Goal: Communication & Community: Answer question/provide support

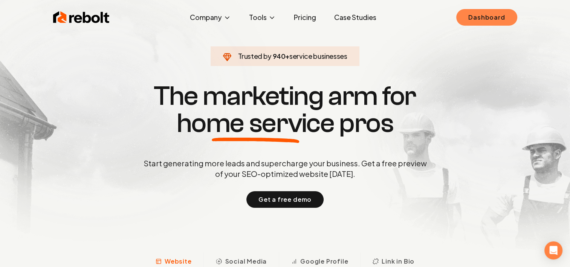
click at [487, 20] on link "Dashboard" at bounding box center [486, 17] width 61 height 17
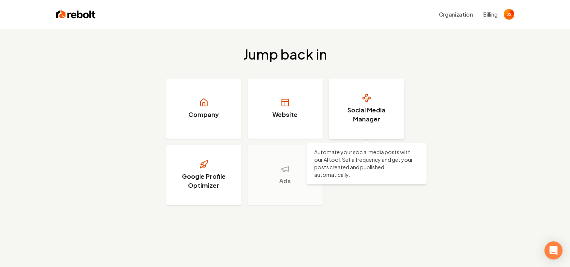
click at [363, 97] on circle at bounding box center [364, 98] width 2 height 2
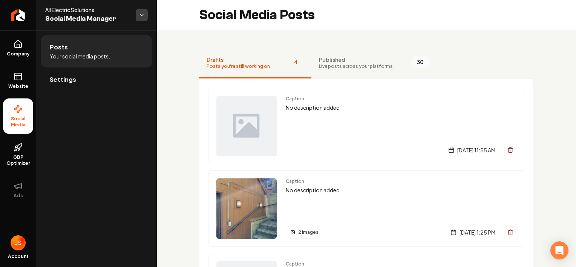
click at [147, 14] on html "Company Website Social Media GBP Optimizer Ads Account All Electric Solutions S…" at bounding box center [288, 133] width 576 height 267
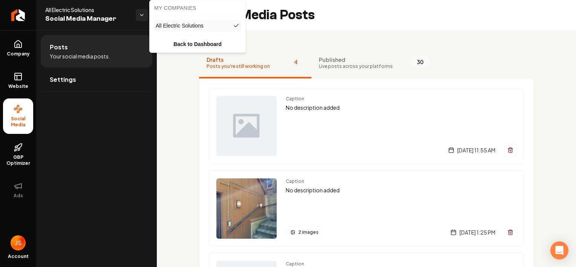
click at [147, 14] on html "Company Website Social Media GBP Optimizer Ads Account All Electric Solutions S…" at bounding box center [288, 133] width 576 height 267
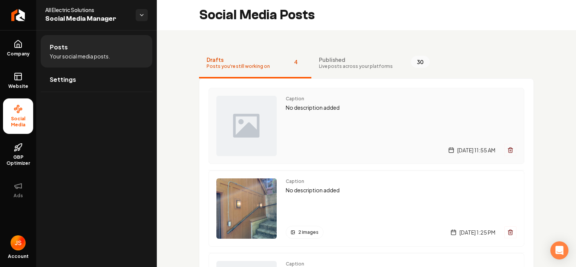
click at [255, 128] on img "Main content area" at bounding box center [246, 126] width 60 height 60
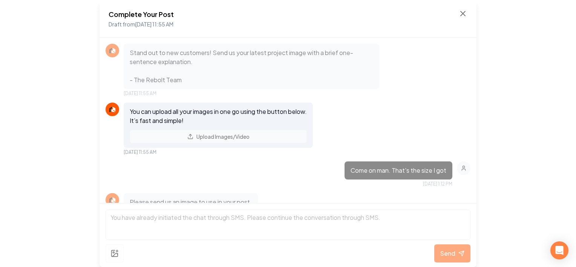
click at [226, 136] on div "You can upload all your images in one go using the button below. It’s fast and …" at bounding box center [218, 124] width 189 height 45
click at [195, 118] on p "You can upload all your images in one go using the button below. It’s fast and …" at bounding box center [218, 116] width 177 height 18
click at [464, 15] on icon at bounding box center [462, 13] width 5 height 5
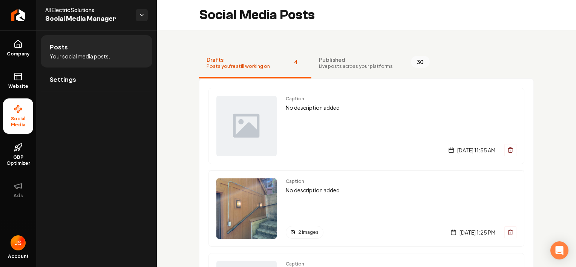
click at [76, 49] on li "Posts Your social media posts." at bounding box center [97, 51] width 112 height 32
click at [85, 80] on link "Settings" at bounding box center [97, 79] width 112 height 24
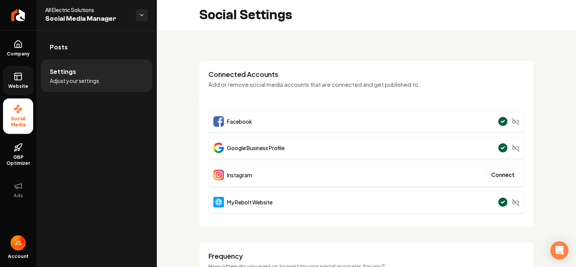
click at [16, 84] on span "Website" at bounding box center [18, 86] width 26 height 6
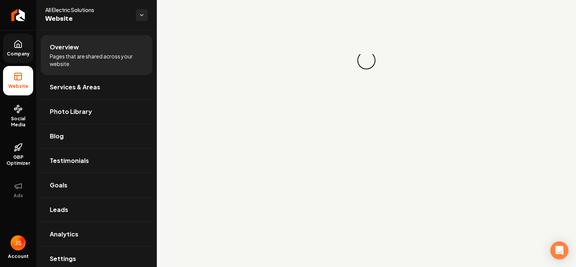
click at [17, 49] on link "Company" at bounding box center [18, 48] width 30 height 29
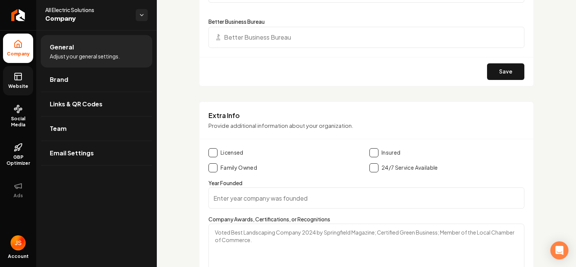
scroll to position [904, 0]
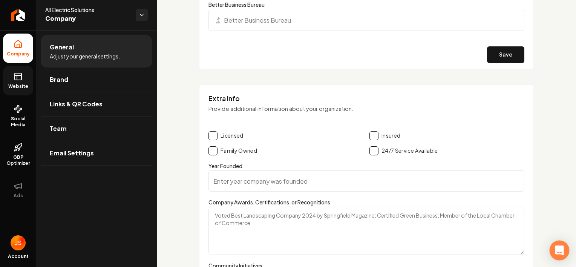
click at [558, 251] on icon "Open Intercom Messenger" at bounding box center [559, 250] width 9 height 10
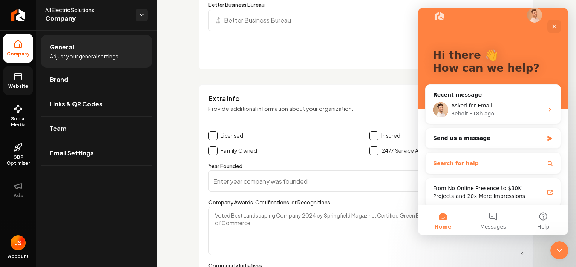
scroll to position [17, 0]
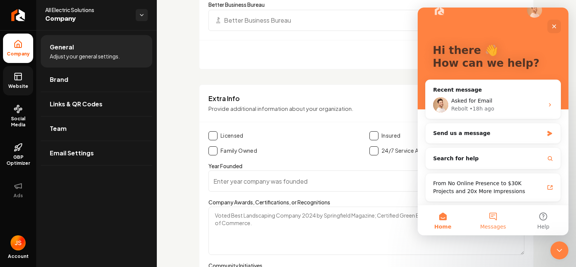
click at [488, 217] on button "Messages" at bounding box center [493, 220] width 50 height 30
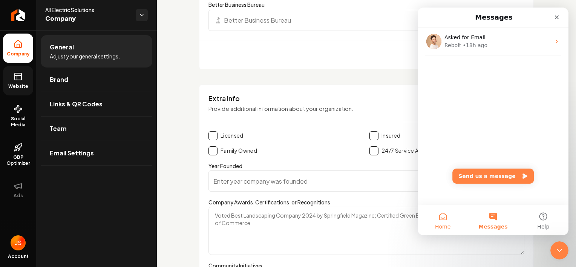
click at [444, 222] on button "Home" at bounding box center [442, 220] width 50 height 30
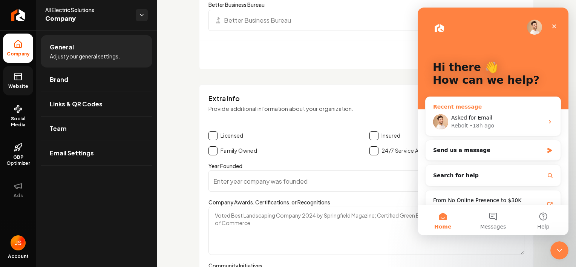
click at [478, 115] on span "Asked for Email" at bounding box center [471, 118] width 41 height 6
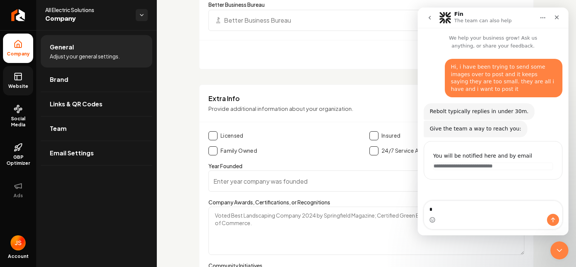
type textarea "**"
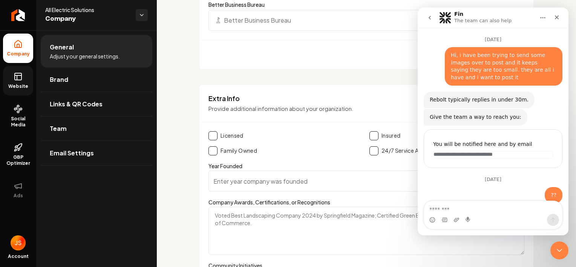
scroll to position [24, 0]
